Goal: Task Accomplishment & Management: Manage account settings

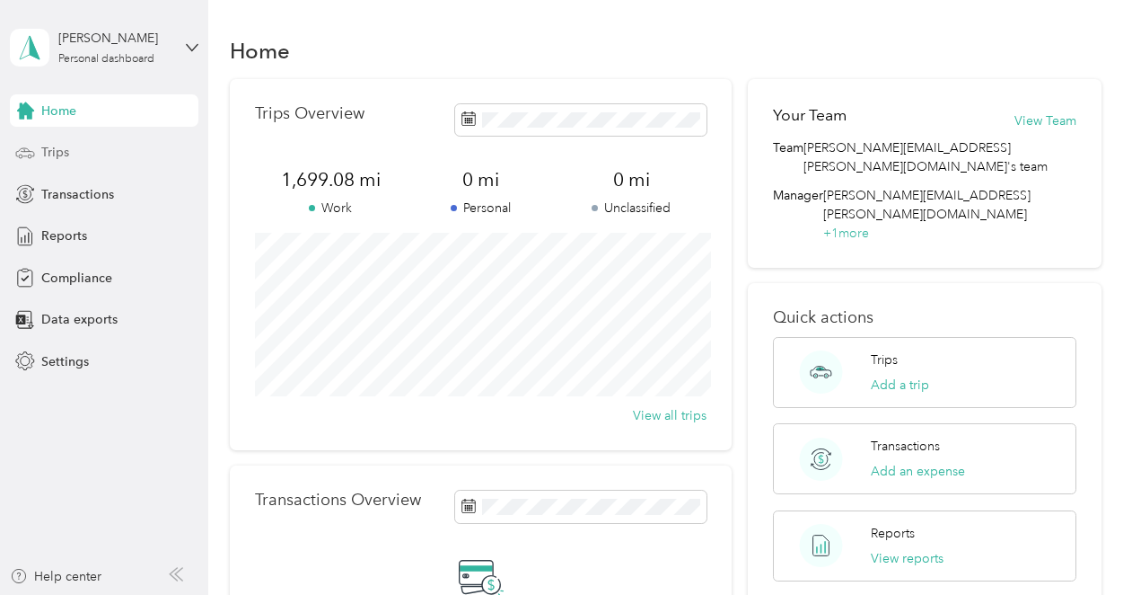
click at [43, 149] on span "Trips" at bounding box center [55, 152] width 28 height 19
